Goal: Information Seeking & Learning: Learn about a topic

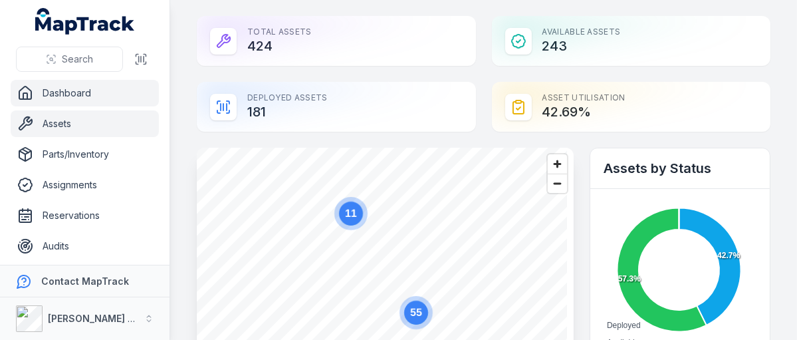
click at [58, 118] on link "Assets" at bounding box center [85, 123] width 148 height 27
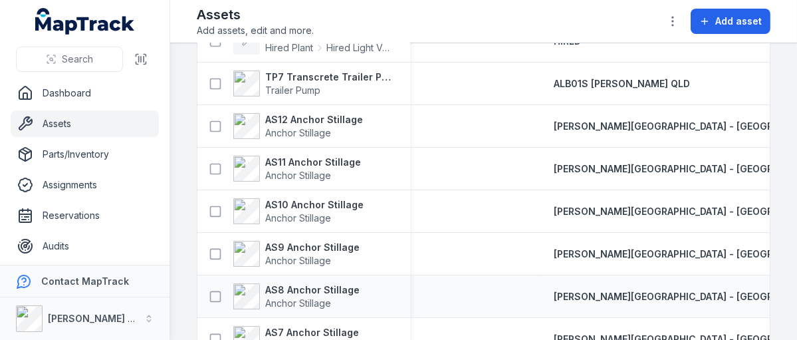
scroll to position [133, 0]
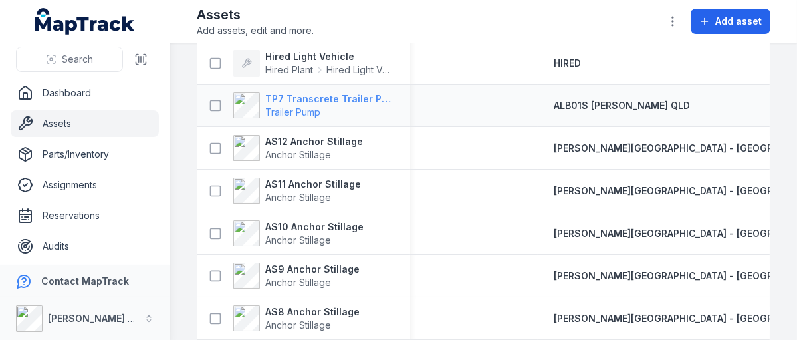
click at [299, 106] on strong "TP7 Transcrete Trailer Pump" at bounding box center [329, 98] width 129 height 13
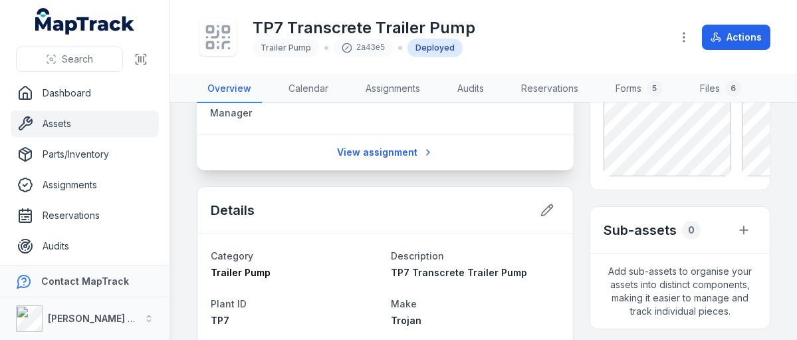
scroll to position [66, 0]
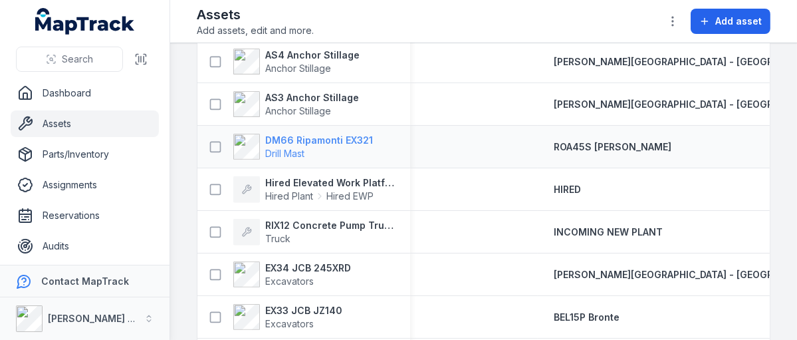
scroll to position [930, 0]
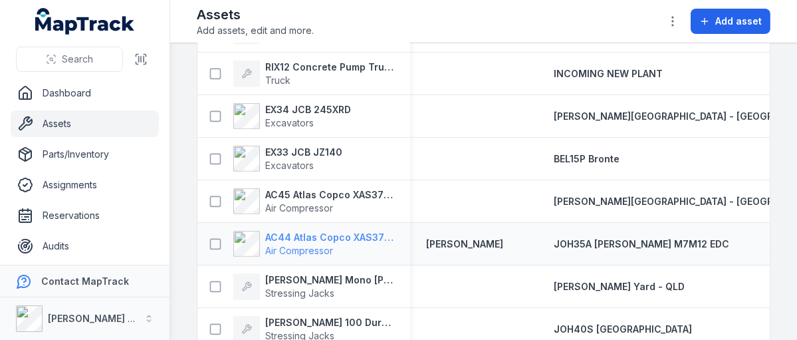
click at [314, 244] on strong "AC44 Atlas Copco XAS375TA" at bounding box center [329, 237] width 129 height 13
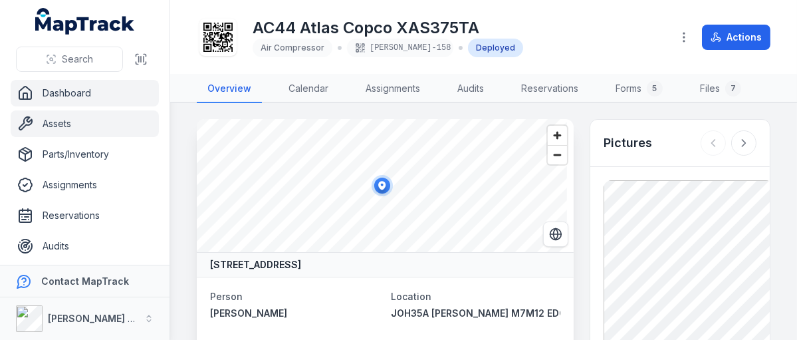
click at [80, 95] on link "Dashboard" at bounding box center [85, 93] width 148 height 27
